Goal: Task Accomplishment & Management: Manage account settings

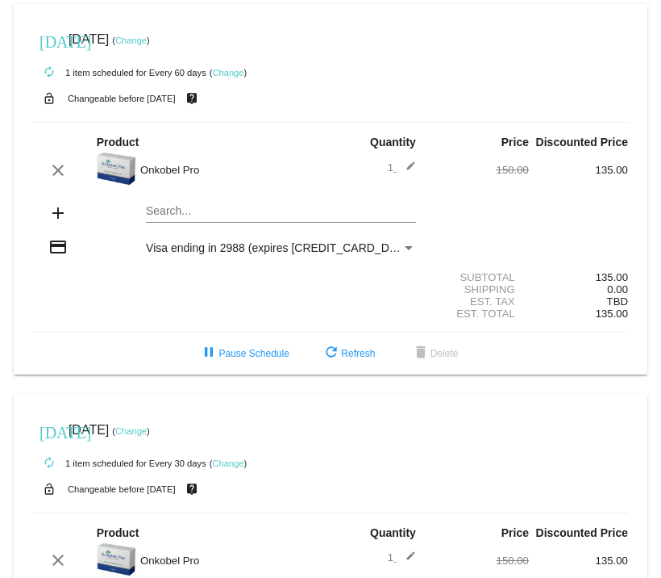
click at [147, 38] on link "Change" at bounding box center [130, 40] width 31 height 10
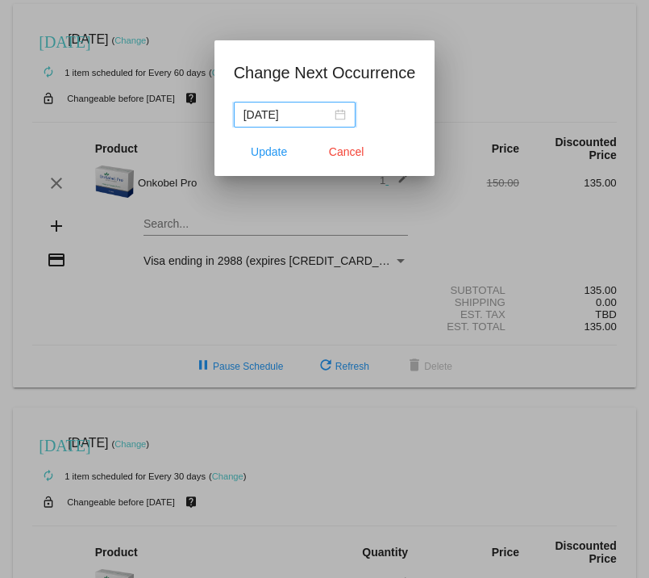
click at [341, 116] on div "2025-11-15" at bounding box center [295, 115] width 102 height 18
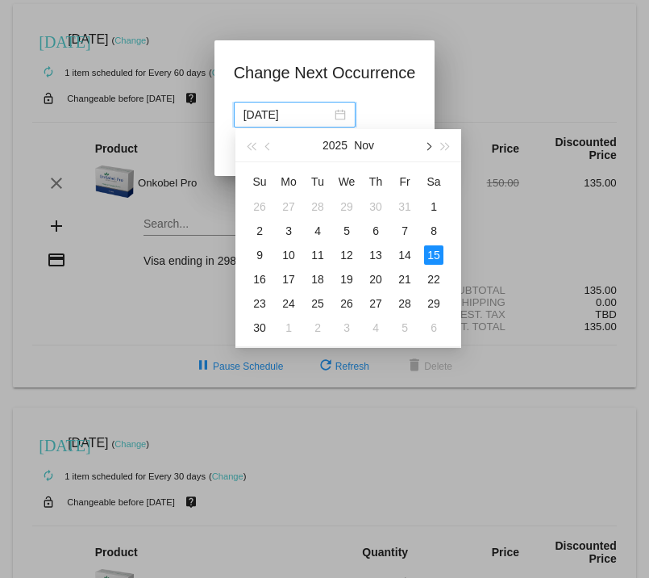
click at [431, 120] on button "button" at bounding box center [428, 145] width 18 height 32
click at [288, 120] on div "1" at bounding box center [288, 206] width 19 height 19
type input "2025-12-01"
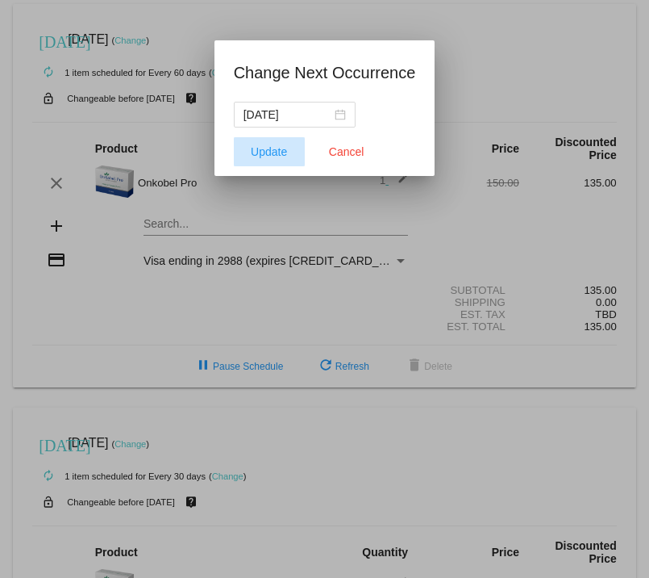
click at [276, 120] on span "Update" at bounding box center [269, 151] width 36 height 13
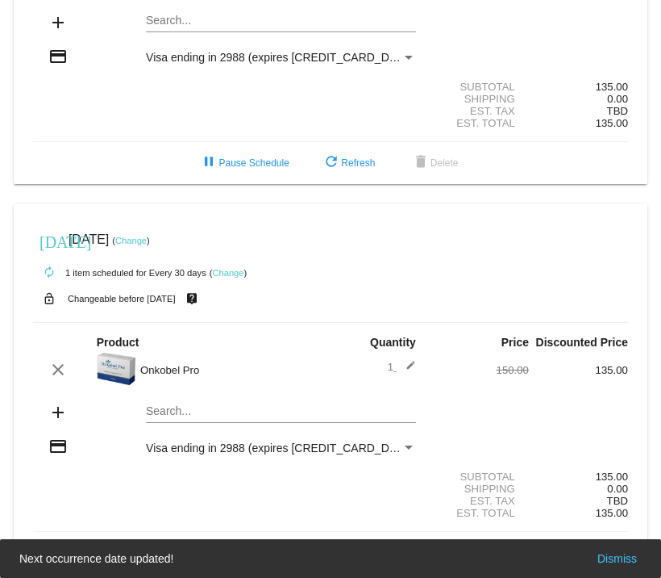
scroll to position [215, 0]
